Goal: Information Seeking & Learning: Learn about a topic

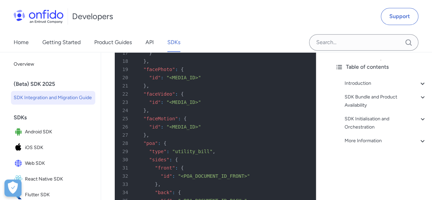
click at [47, 85] on div "(Beta) SDK 2025" at bounding box center [56, 84] width 84 height 14
click at [44, 95] on span "SDK Integration and Migration Guide" at bounding box center [53, 98] width 79 height 8
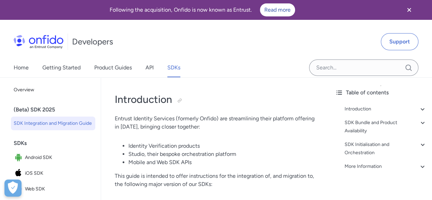
click at [408, 8] on icon "Close banner" at bounding box center [409, 10] width 8 height 8
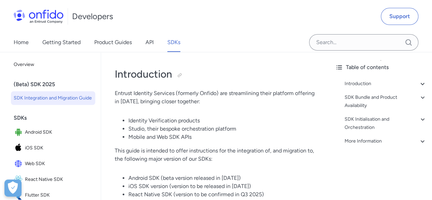
click at [27, 102] on span "SDK Integration and Migration Guide" at bounding box center [53, 98] width 79 height 8
click at [47, 24] on div "Developers" at bounding box center [63, 16] width 99 height 22
click at [177, 42] on link "SDKs" at bounding box center [173, 42] width 13 height 19
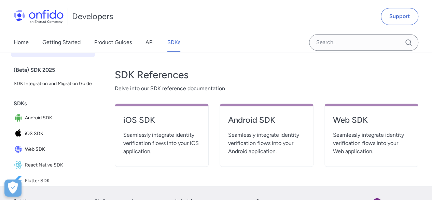
scroll to position [230, 0]
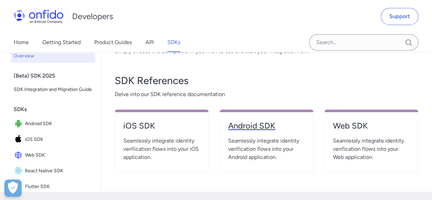
click at [263, 133] on link "Android SDK" at bounding box center [266, 128] width 77 height 16
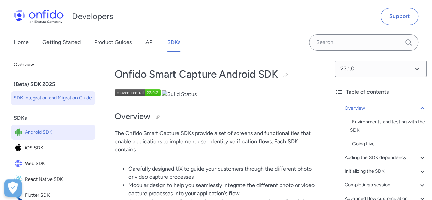
click at [20, 102] on span "SDK Integration and Migration Guide" at bounding box center [53, 98] width 79 height 8
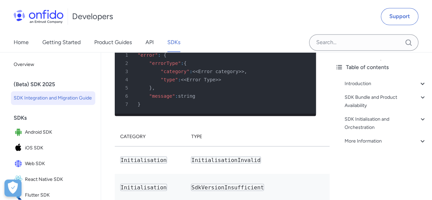
scroll to position [4509, 0]
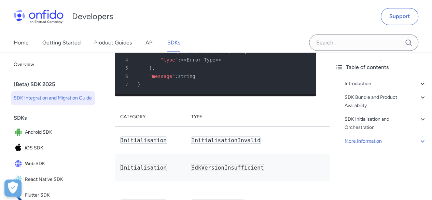
click at [366, 139] on div "More Information" at bounding box center [386, 141] width 82 height 8
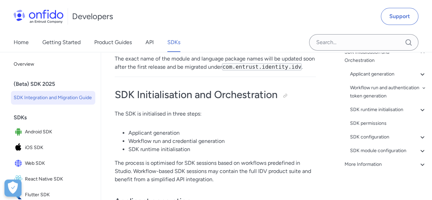
scroll to position [76, 0]
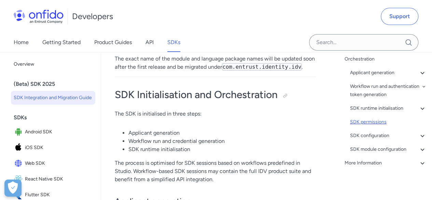
click at [361, 121] on div "SDK permissions" at bounding box center [388, 122] width 76 height 8
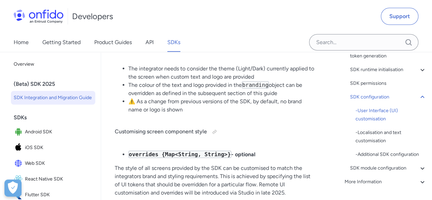
scroll to position [109, 0]
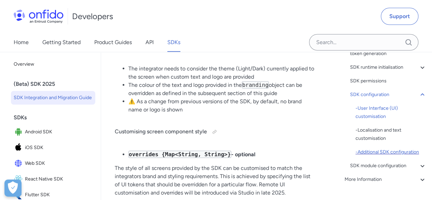
click at [389, 156] on div "- Additional SDK configuration" at bounding box center [390, 152] width 71 height 8
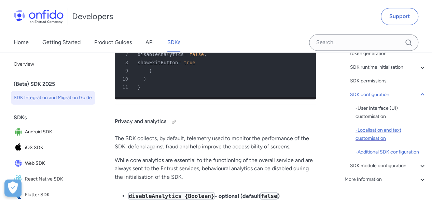
click at [375, 141] on div "- Localisation and text customisation" at bounding box center [390, 134] width 71 height 16
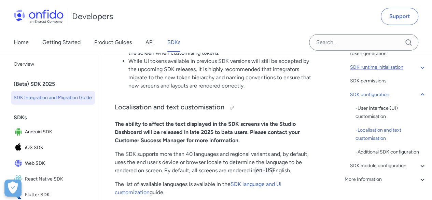
click at [418, 71] on icon at bounding box center [422, 67] width 8 height 8
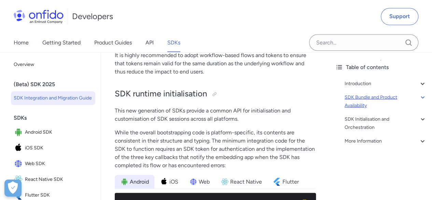
click at [405, 100] on div "SDK Bundle and Product Availability" at bounding box center [386, 101] width 82 height 16
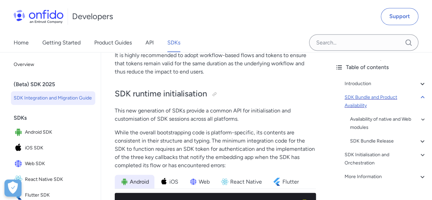
scroll to position [1005, 0]
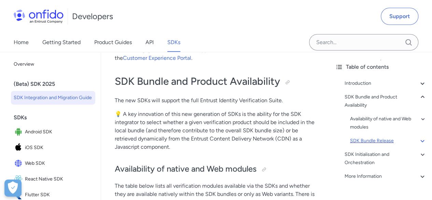
click at [387, 141] on div "SDK Bundle Release" at bounding box center [388, 141] width 76 height 8
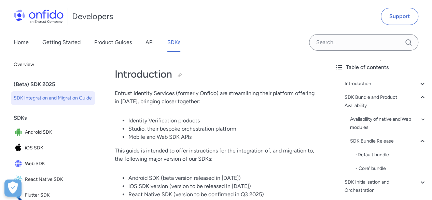
click at [243, 45] on div "Home Getting Started Product Guides API SDKs" at bounding box center [216, 42] width 432 height 19
click at [23, 40] on link "Home" at bounding box center [21, 42] width 15 height 19
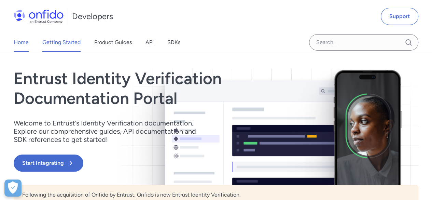
click at [69, 39] on link "Getting Started" at bounding box center [61, 42] width 38 height 19
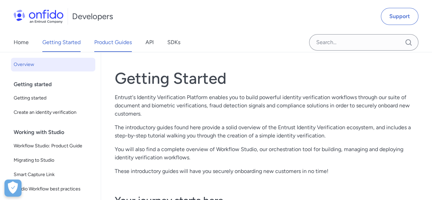
click at [95, 44] on link "Product Guides" at bounding box center [113, 42] width 38 height 19
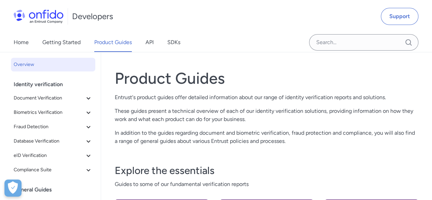
click at [156, 44] on div "Home Getting Started Product Guides API SDKs" at bounding box center [104, 42] width 208 height 19
click at [154, 44] on link "API" at bounding box center [149, 42] width 8 height 19
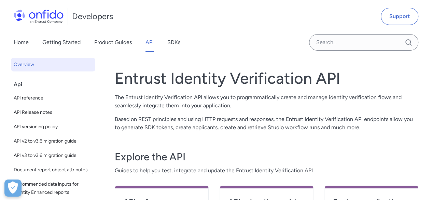
click at [166, 43] on div "Home Getting Started Product Guides API SDKs" at bounding box center [104, 42] width 208 height 19
click at [174, 44] on link "SDKs" at bounding box center [173, 42] width 13 height 19
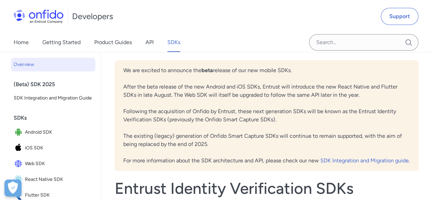
click at [48, 84] on div "(Beta) SDK 2025" at bounding box center [56, 85] width 84 height 14
click at [47, 97] on span "SDK Integration and Migration Guide" at bounding box center [53, 98] width 79 height 8
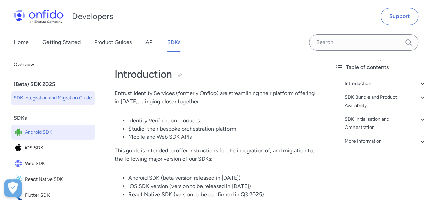
click at [47, 136] on span "Android SDK" at bounding box center [59, 132] width 68 height 10
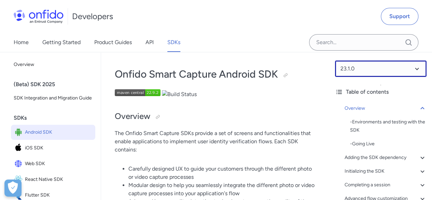
click at [402, 61] on select at bounding box center [381, 68] width 92 height 16
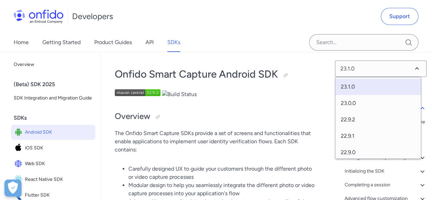
click at [385, 54] on div "23.1.0 Table of contents Overview - Environments and testing with the SDK - Goi…" at bounding box center [380, 126] width 102 height 148
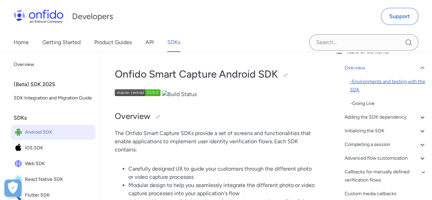
scroll to position [41, 0]
click at [155, 93] on img at bounding box center [138, 92] width 46 height 7
